Goal: Find specific page/section

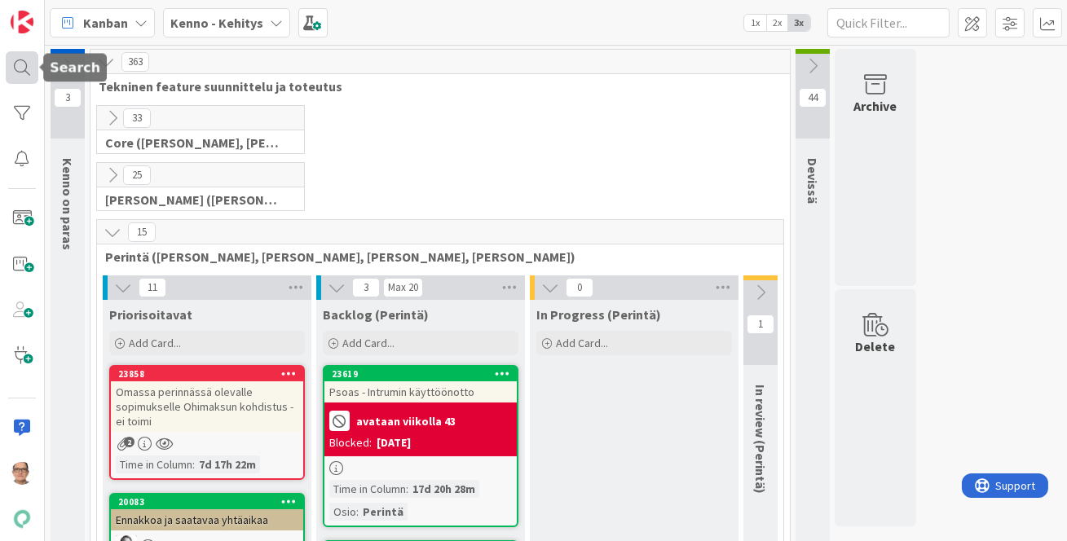
click at [28, 73] on div at bounding box center [22, 67] width 33 height 33
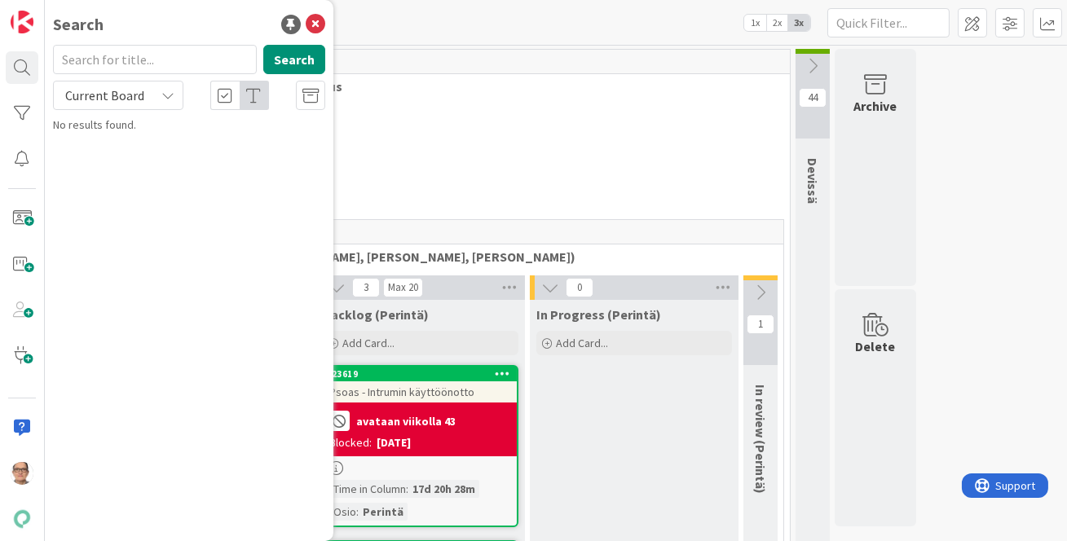
click at [165, 93] on icon at bounding box center [167, 95] width 13 height 13
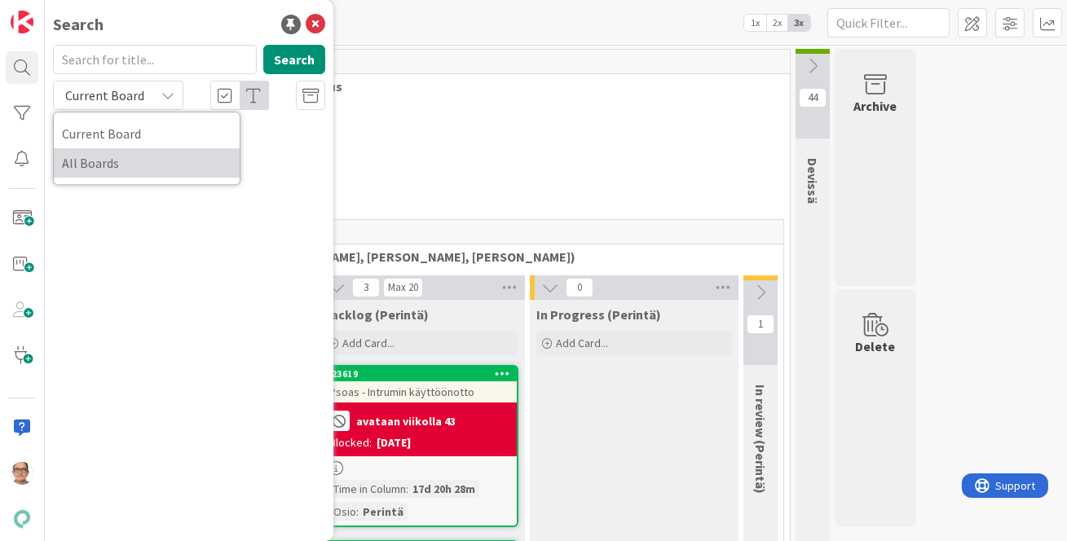
click at [134, 160] on span "All Boards" at bounding box center [147, 163] width 170 height 24
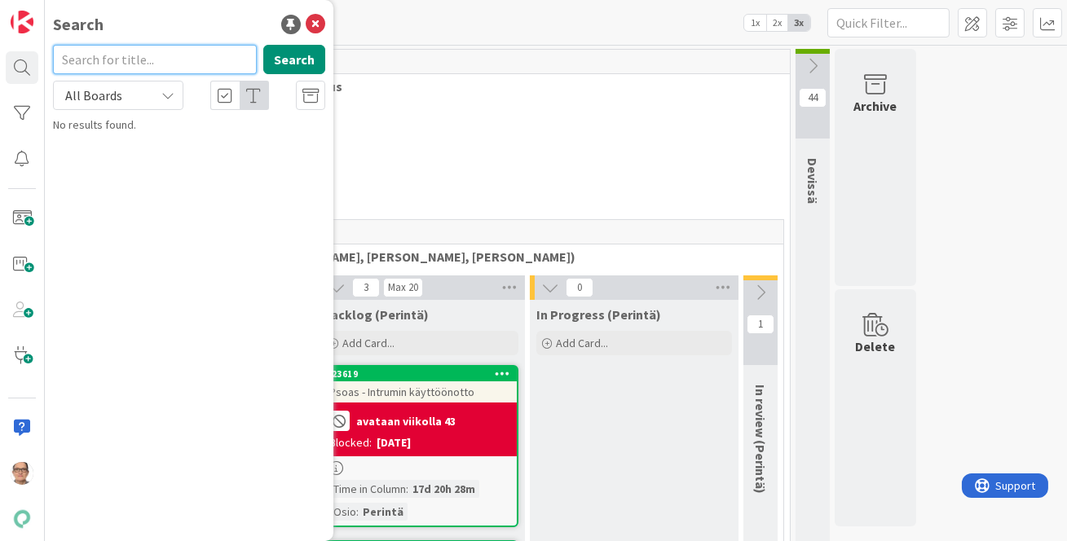
click at [102, 64] on input "text" at bounding box center [155, 59] width 204 height 29
type input "kela"
click at [294, 60] on button "Search" at bounding box center [294, 59] width 62 height 29
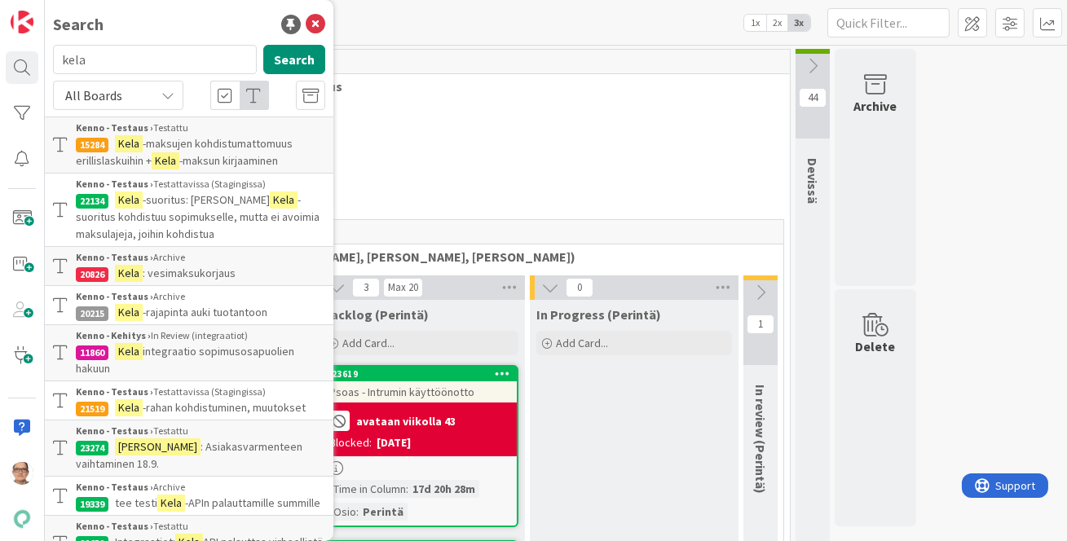
click at [156, 147] on span "-maksujen kohdistumattomuus erillislaskuihin +" at bounding box center [184, 152] width 217 height 32
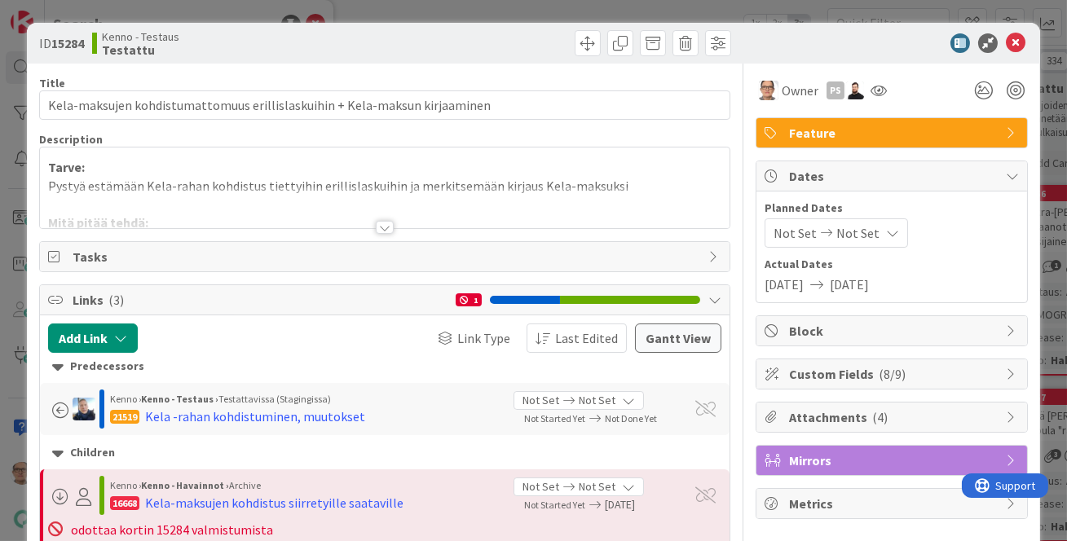
click at [376, 227] on div at bounding box center [385, 227] width 18 height 13
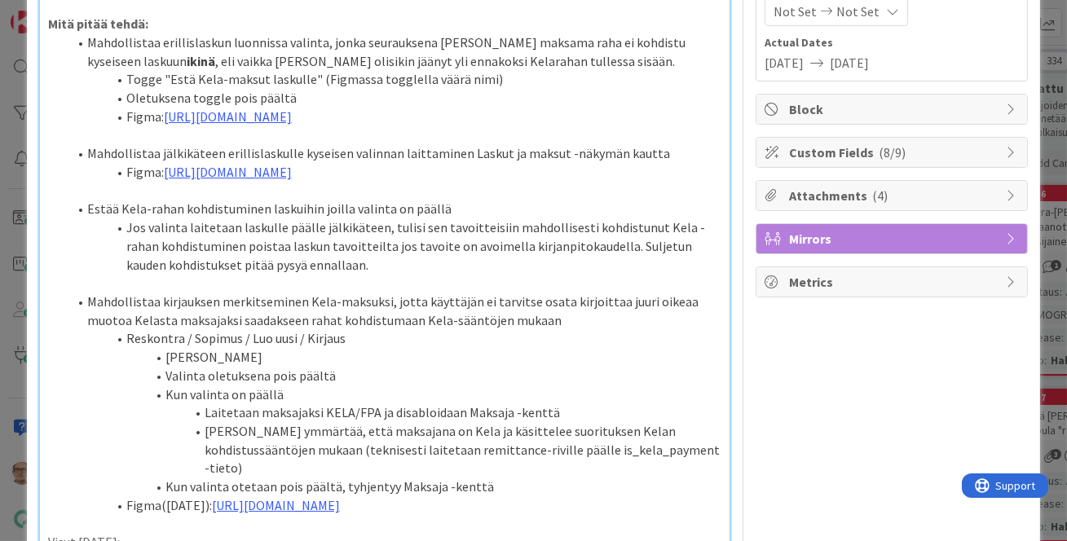
scroll to position [444, 0]
